Goal: Information Seeking & Learning: Learn about a topic

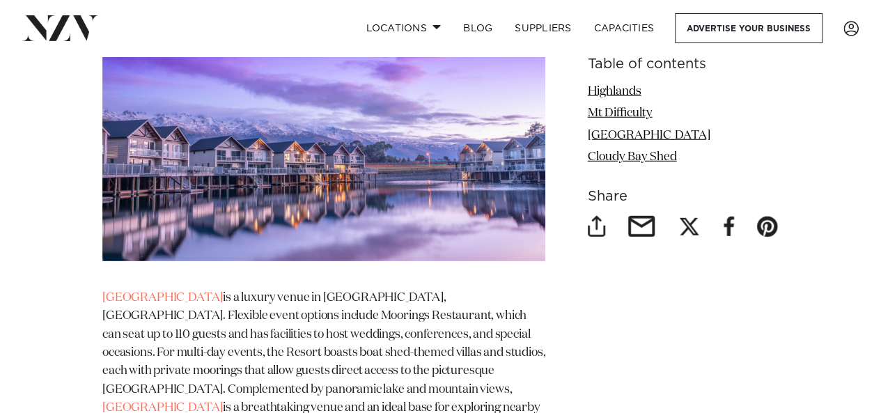
scroll to position [1900, 0]
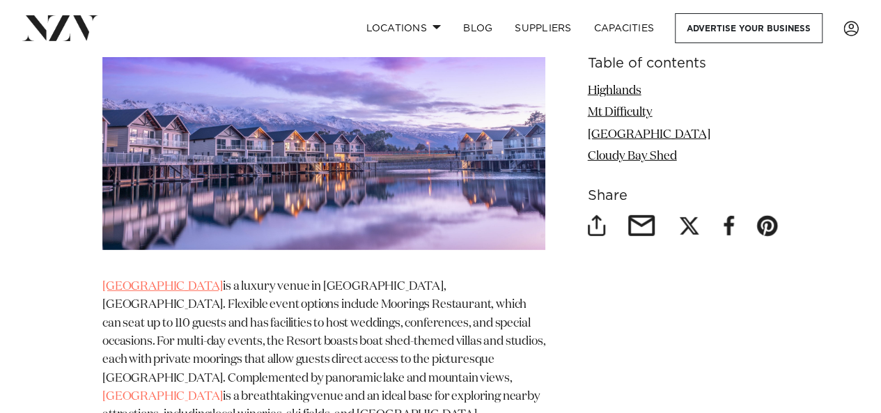
click at [191, 281] on link "Marsden Lake Resort" at bounding box center [162, 287] width 121 height 12
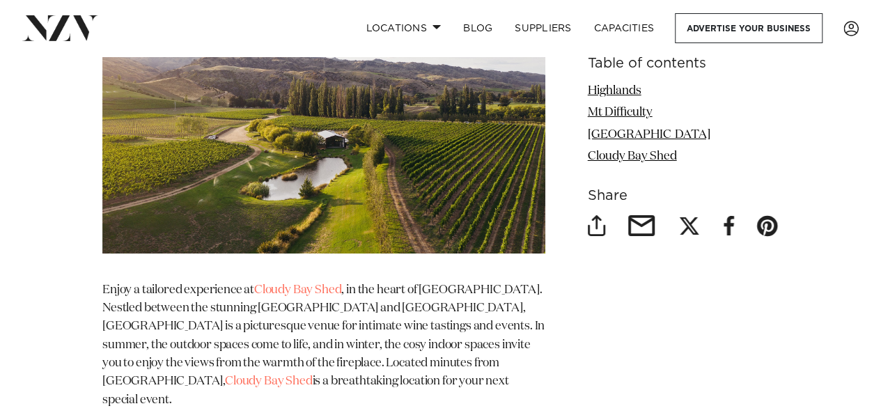
scroll to position [2417, 0]
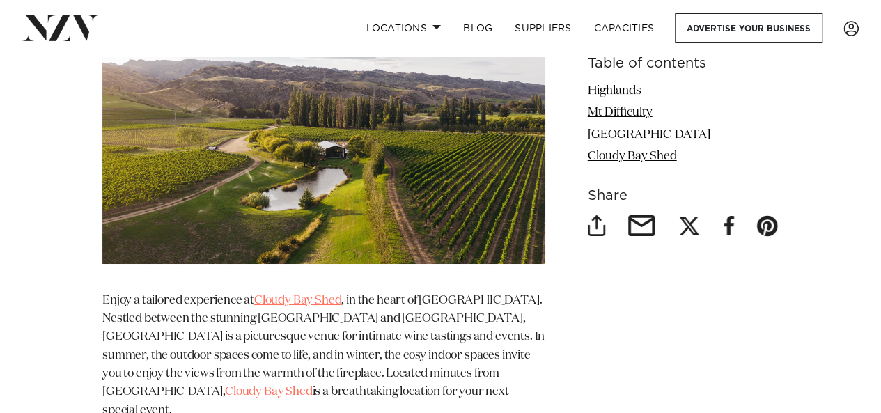
click at [298, 295] on link "Cloudy Bay Shed" at bounding box center [297, 301] width 87 height 12
click at [291, 292] on p "Enjoy a tailored experience at Cloudy Bay Shed , in the heart of Central Otago.…" at bounding box center [323, 356] width 443 height 128
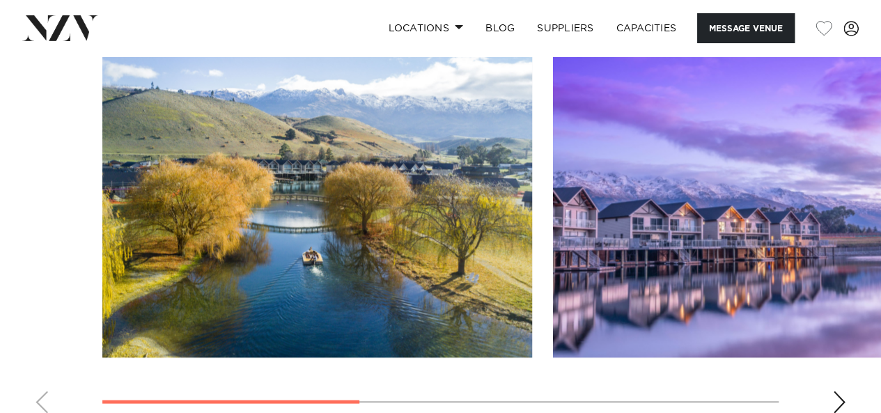
scroll to position [1098, 0]
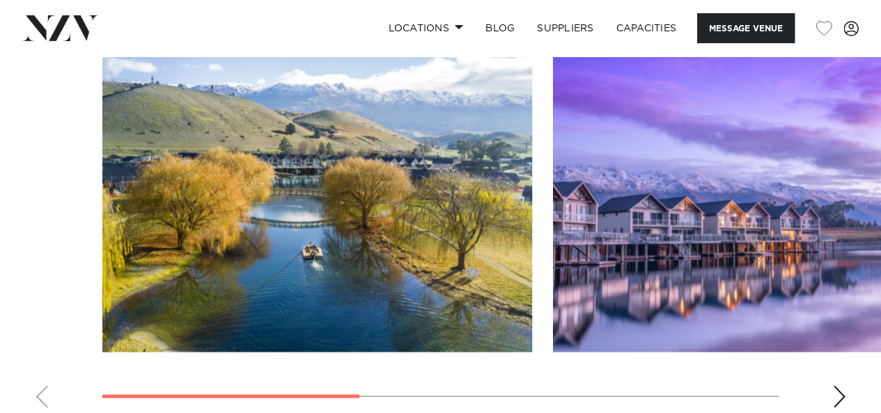
click at [837, 385] on div "Next slide" at bounding box center [839, 396] width 14 height 22
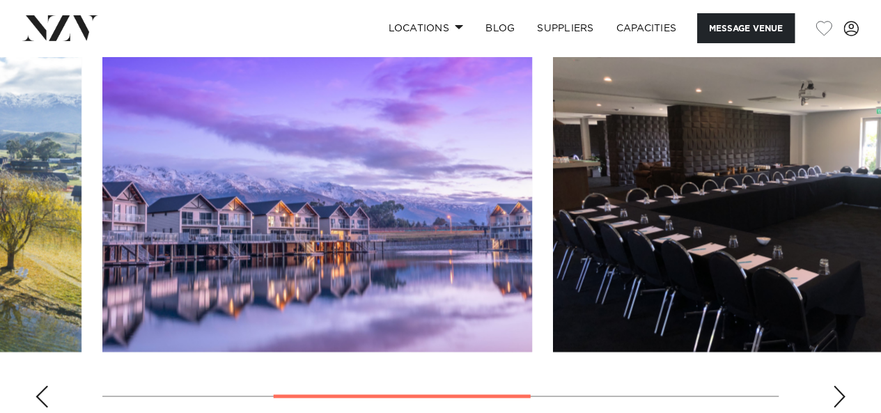
click at [837, 385] on div "Next slide" at bounding box center [839, 396] width 14 height 22
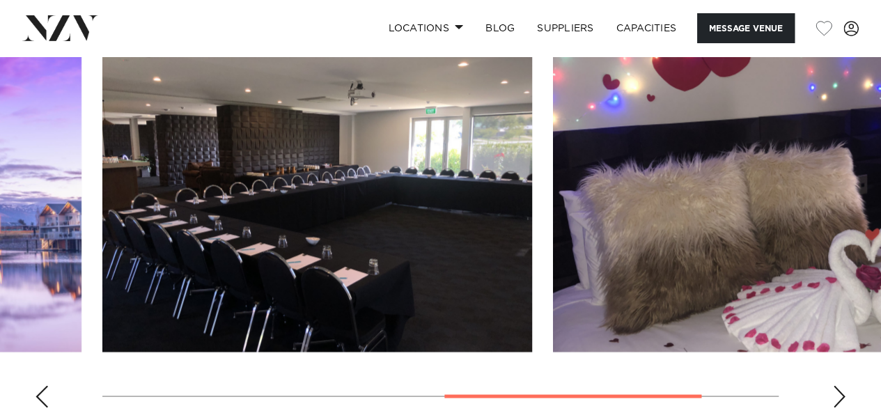
click at [837, 385] on div "Next slide" at bounding box center [839, 396] width 14 height 22
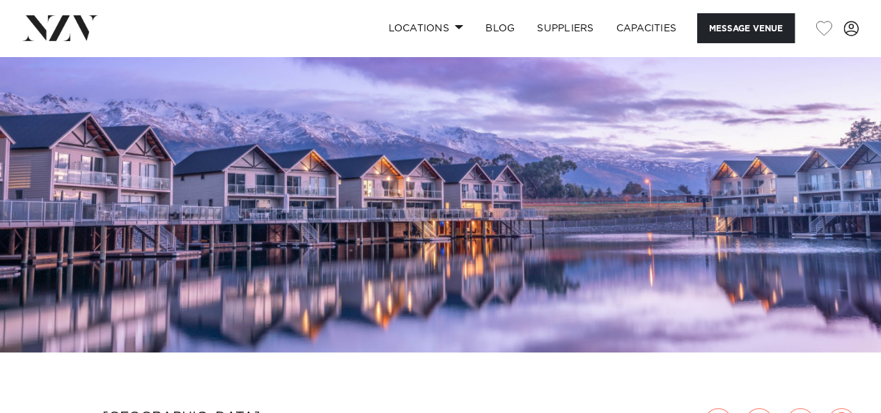
scroll to position [95, 0]
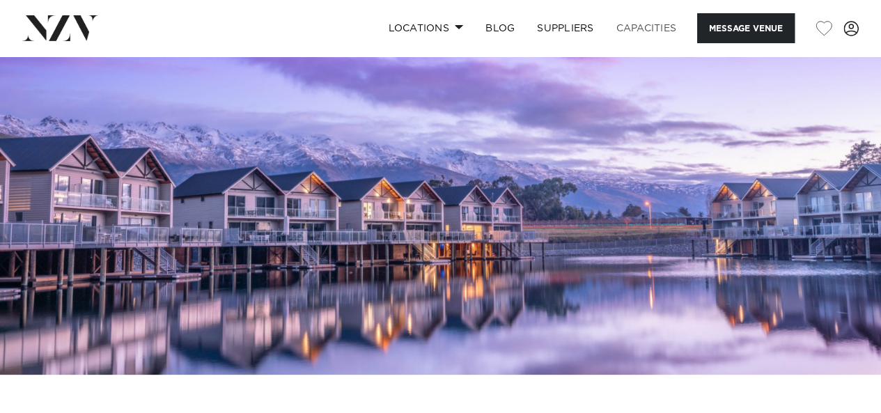
click at [641, 26] on link "Capacities" at bounding box center [646, 28] width 83 height 30
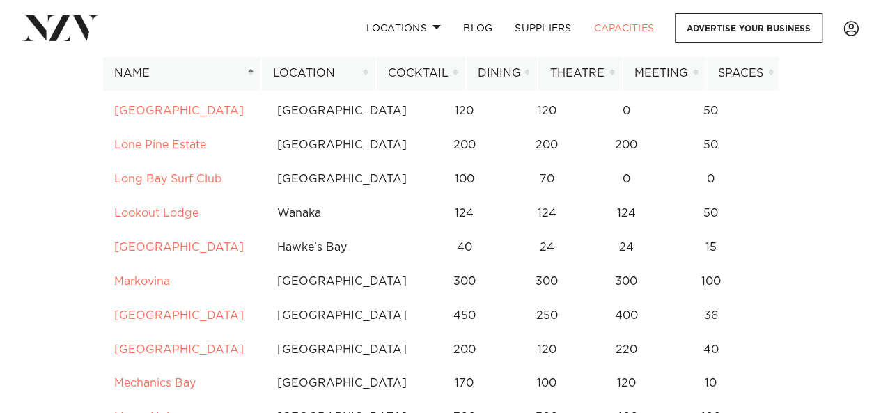
scroll to position [4634, 0]
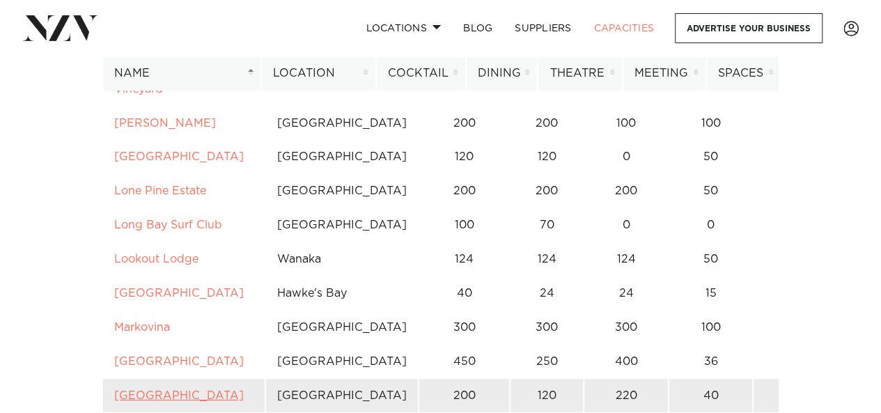
click at [181, 390] on link "Marsden Lake Resort" at bounding box center [179, 395] width 130 height 11
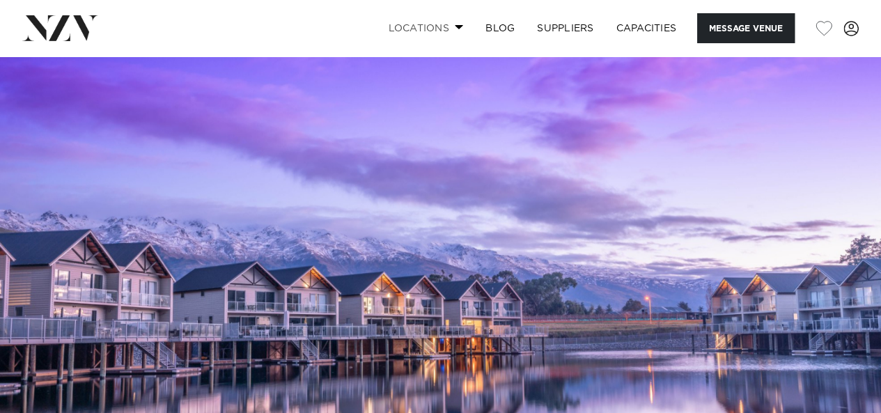
click at [455, 26] on span at bounding box center [459, 26] width 9 height 5
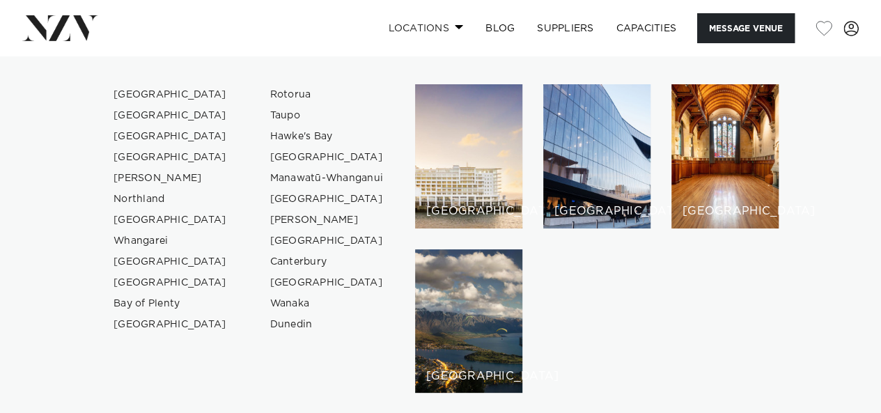
click at [453, 23] on link "Locations" at bounding box center [426, 28] width 98 height 30
